Goal: Navigation & Orientation: Find specific page/section

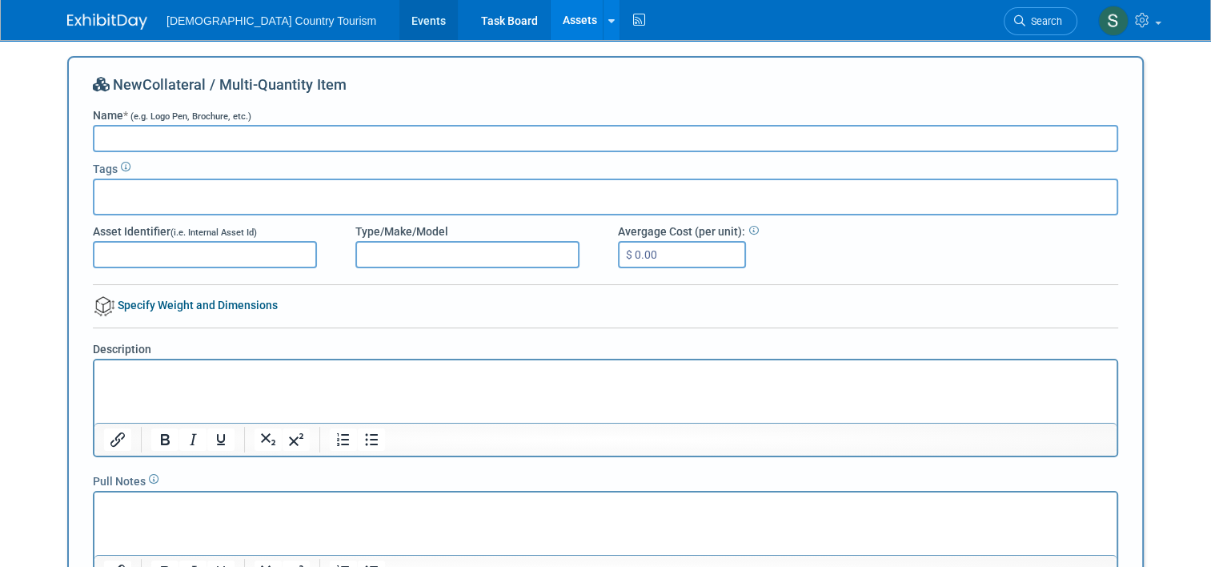
drag, startPoint x: 0, startPoint y: 0, endPoint x: 339, endPoint y: 18, distance: 339.9
click at [399, 18] on link "Events" at bounding box center [428, 20] width 58 height 40
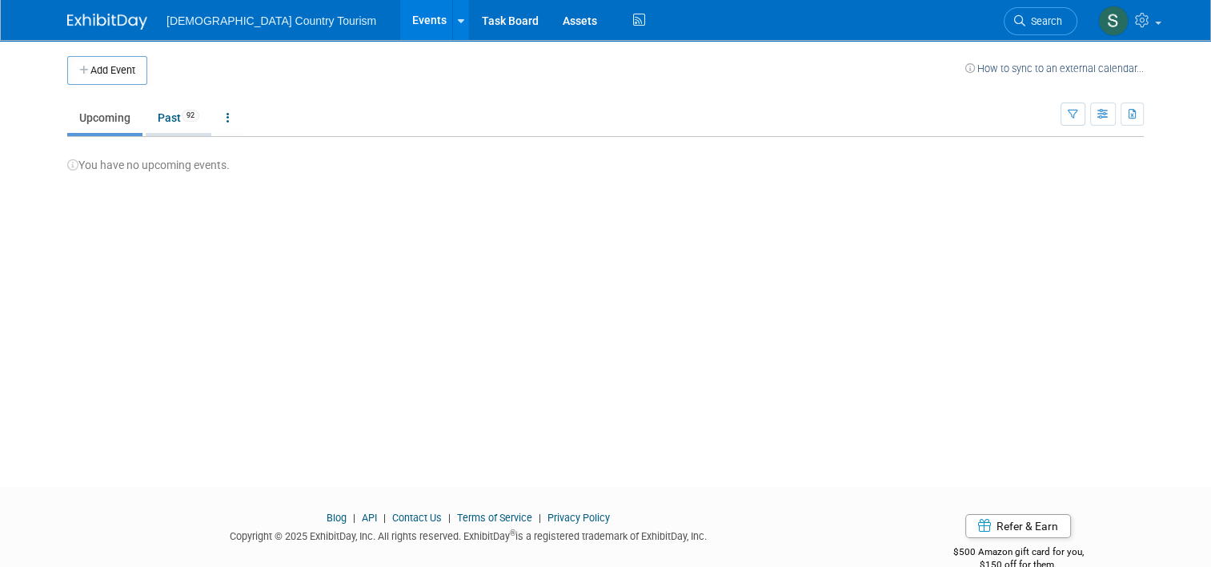
click at [167, 123] on link "Past 92" at bounding box center [179, 117] width 66 height 30
